Goal: Information Seeking & Learning: Find specific fact

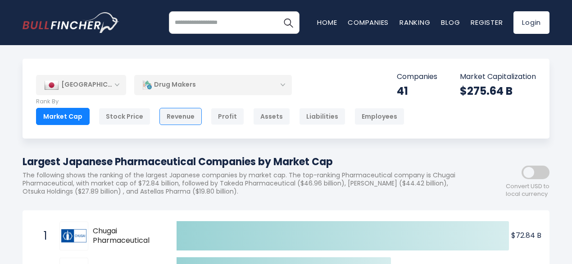
click at [174, 119] on div "Revenue" at bounding box center [181, 116] width 42 height 17
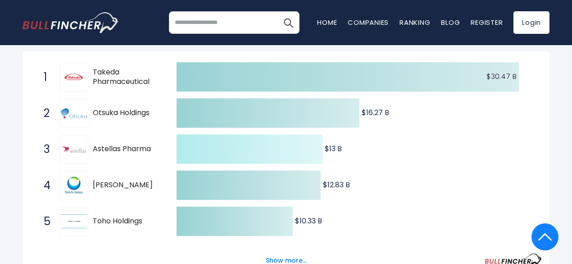
scroll to position [155, 0]
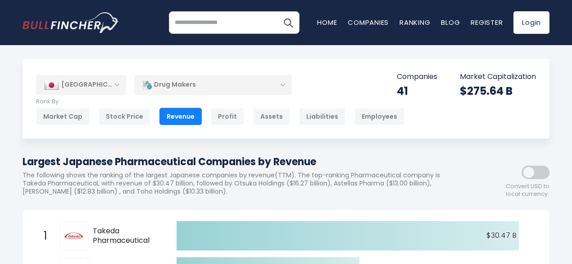
click at [108, 86] on div "[GEOGRAPHIC_DATA]" at bounding box center [81, 85] width 90 height 20
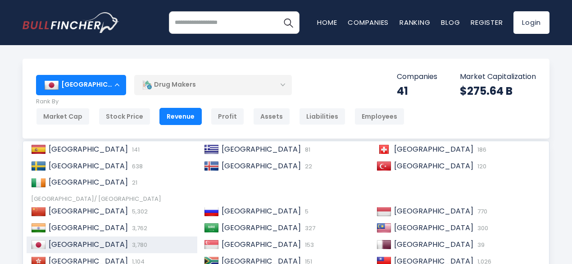
scroll to position [137, 0]
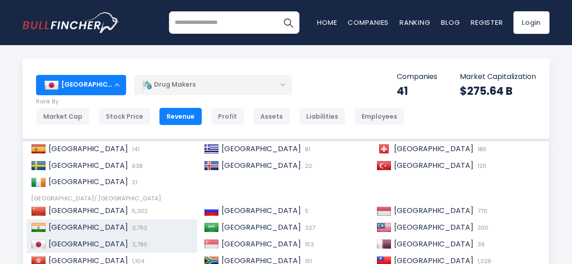
click at [130, 231] on span "3,762" at bounding box center [139, 227] width 18 height 9
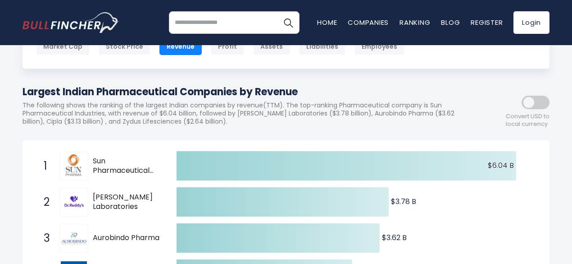
scroll to position [69, 0]
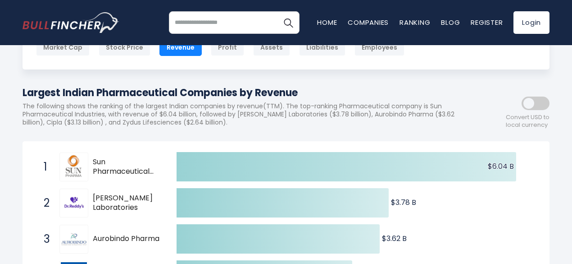
click at [535, 108] on span at bounding box center [536, 103] width 28 height 14
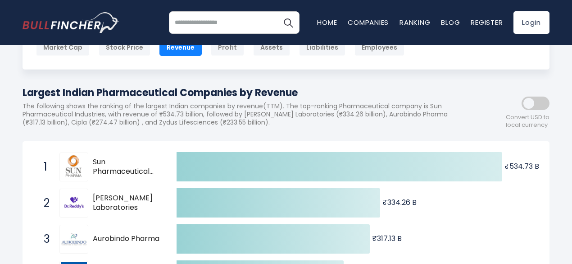
click at [535, 108] on span at bounding box center [536, 103] width 28 height 14
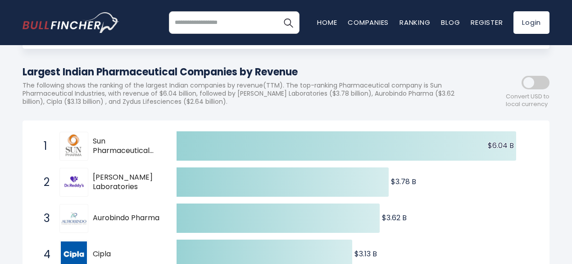
scroll to position [96, 0]
